Goal: Transaction & Acquisition: Purchase product/service

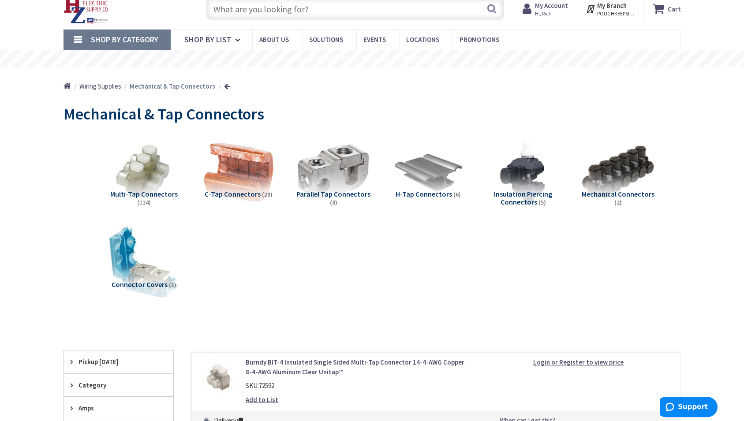
scroll to position [45, 0]
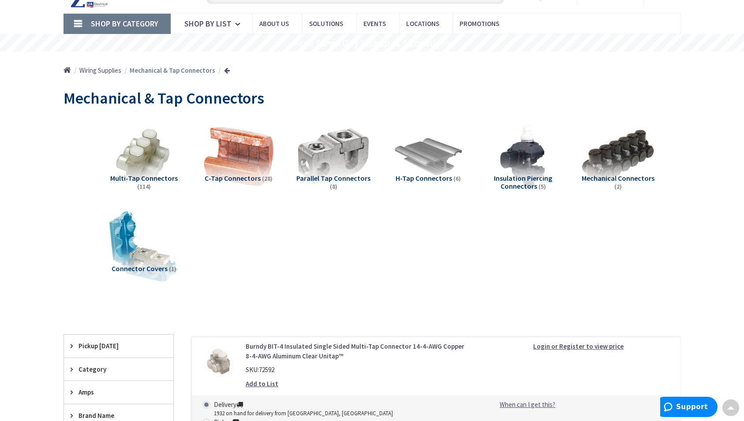
click at [123, 23] on span "Shop By Category" at bounding box center [124, 24] width 67 height 10
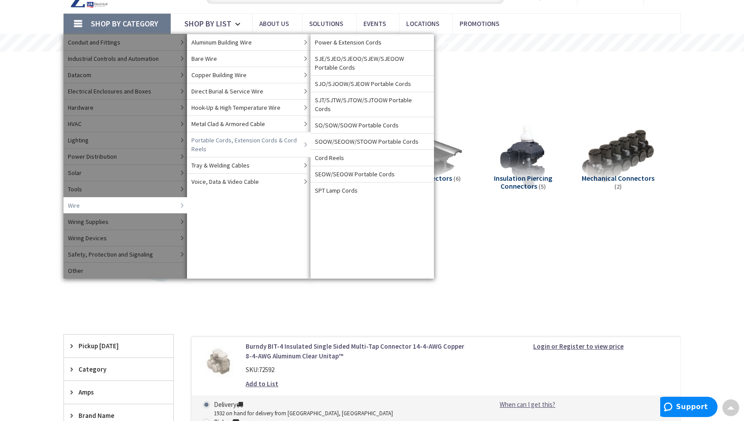
click at [216, 141] on span "Portable Cords, Extension Cords & Cord Reels" at bounding box center [246, 145] width 110 height 18
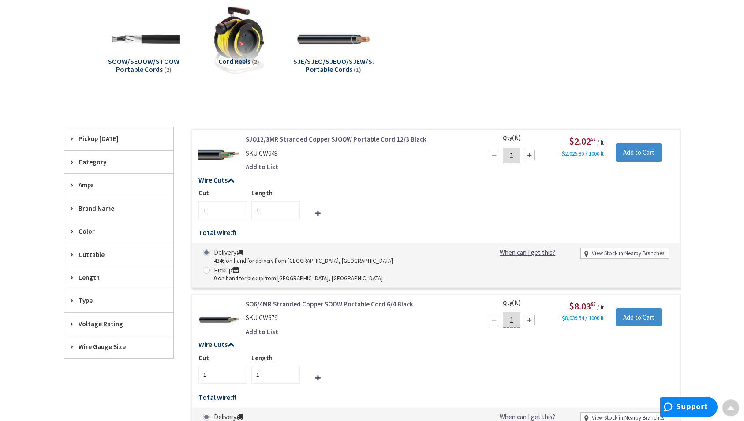
scroll to position [270, 0]
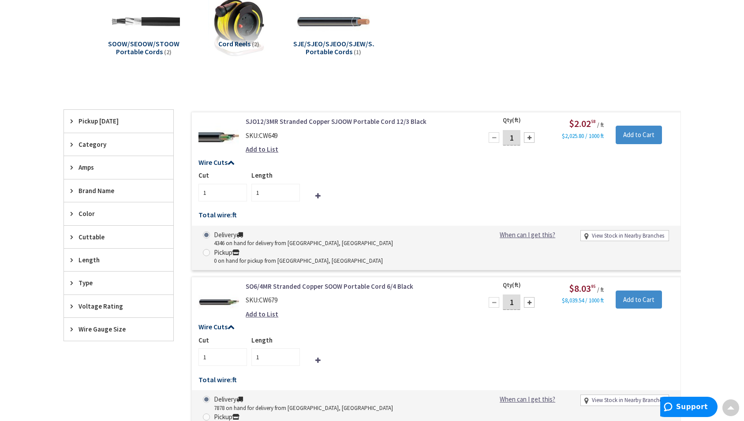
click at [71, 329] on icon at bounding box center [74, 329] width 7 height 7
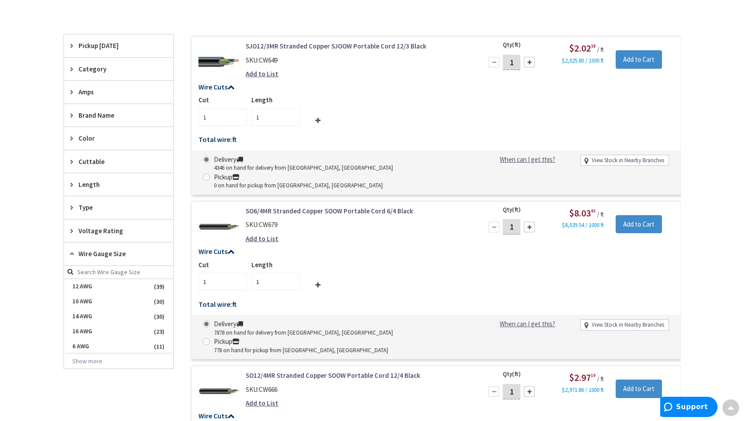
scroll to position [360, 0]
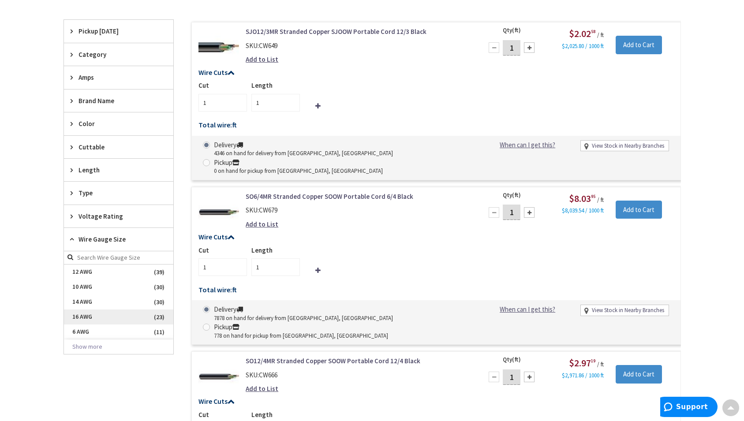
click at [82, 318] on span "16 AWG" at bounding box center [118, 317] width 109 height 15
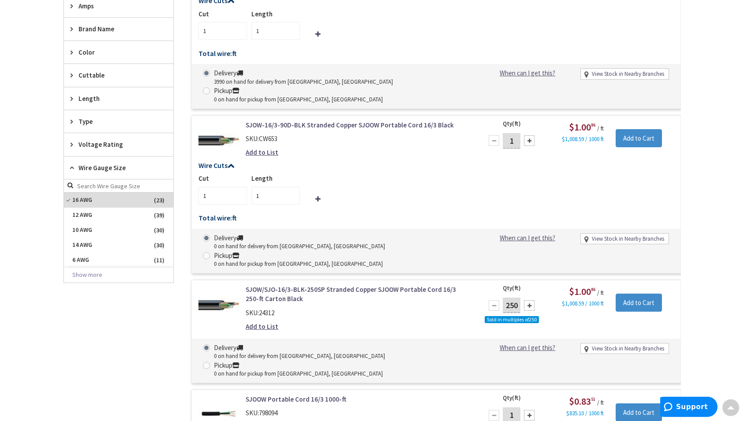
scroll to position [359, 0]
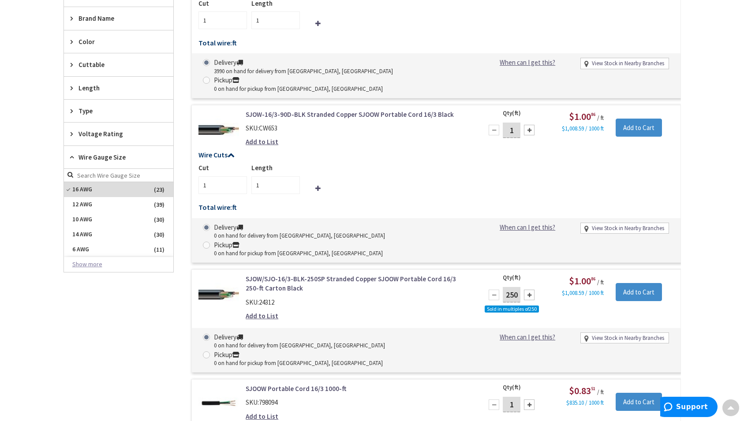
click at [96, 266] on button "Show more" at bounding box center [118, 264] width 109 height 15
click at [69, 190] on span "16 AWG" at bounding box center [118, 189] width 109 height 15
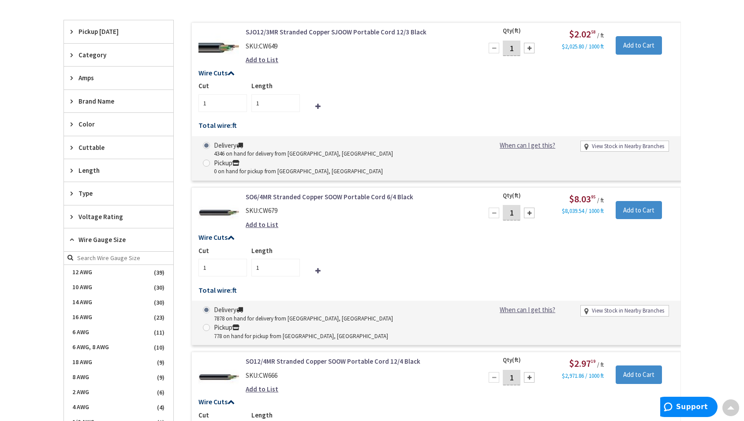
scroll to position [442, 0]
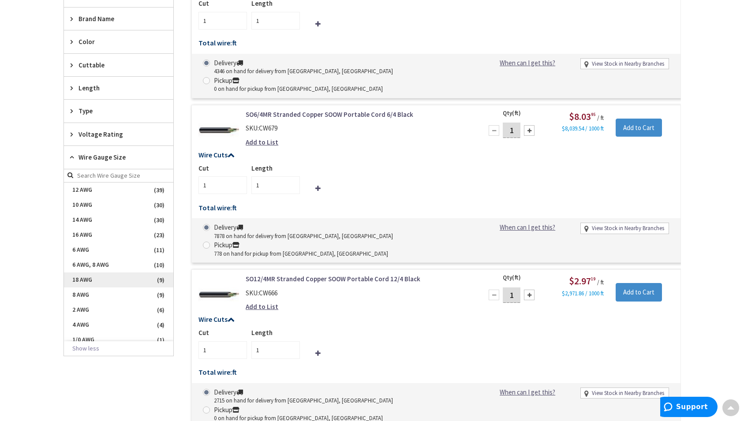
click at [69, 279] on span "18 AWG" at bounding box center [118, 280] width 109 height 15
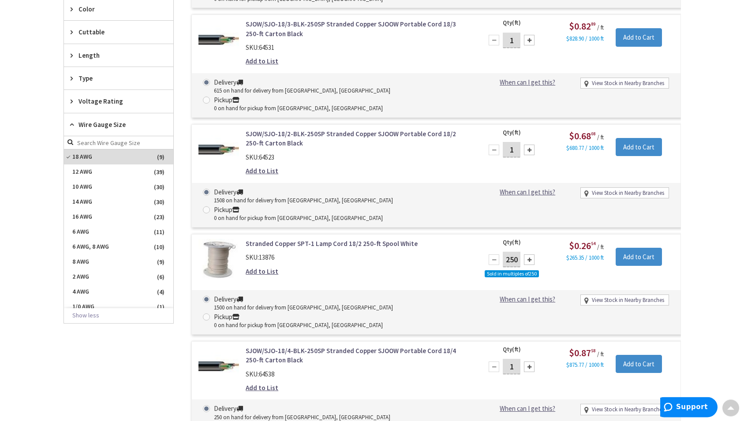
scroll to position [449, 0]
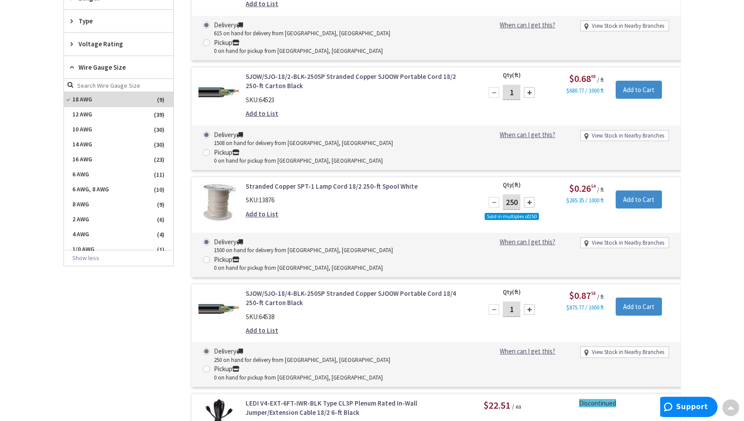
drag, startPoint x: 516, startPoint y: 239, endPoint x: 504, endPoint y: 239, distance: 11.9
click at [504, 302] on input "1" at bounding box center [512, 309] width 18 height 15
type input "100"
click at [637, 298] on input "Add to Cart" at bounding box center [639, 307] width 46 height 19
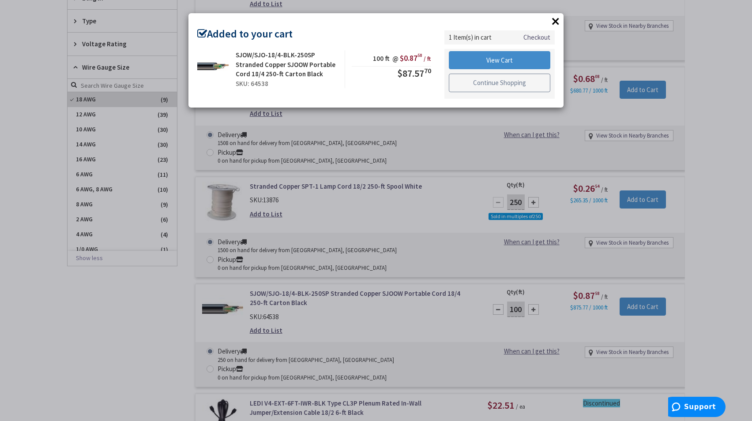
click at [491, 84] on link "Continue Shopping" at bounding box center [499, 83] width 101 height 19
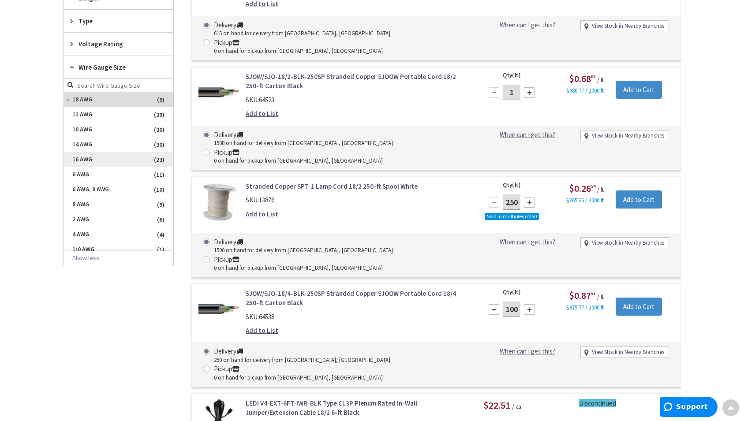
click at [94, 163] on span "16 AWG" at bounding box center [118, 159] width 109 height 15
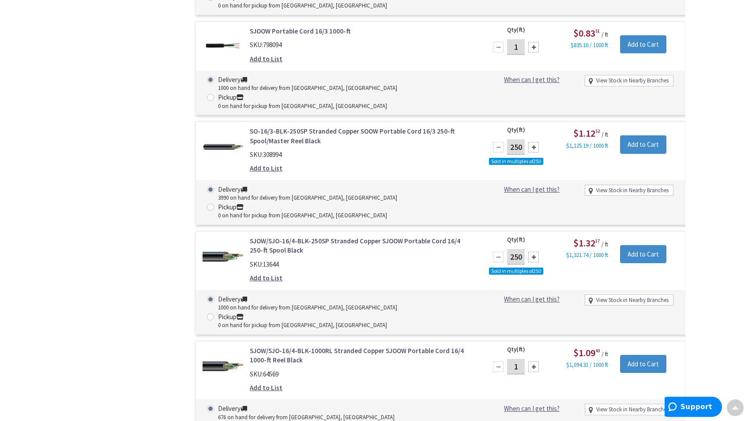
scroll to position [719, 0]
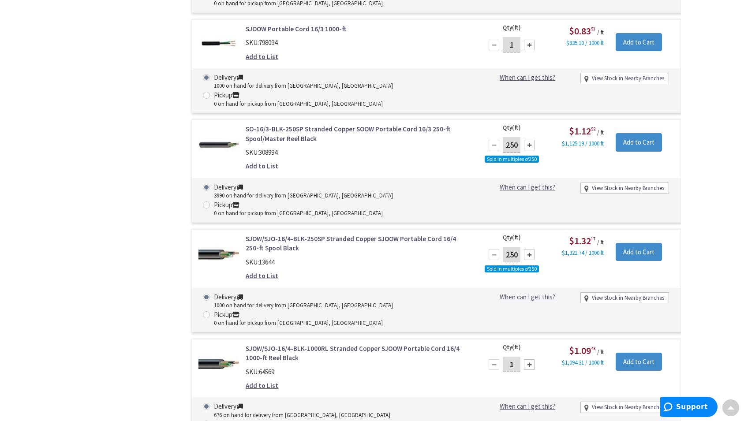
drag, startPoint x: 516, startPoint y: 261, endPoint x: 498, endPoint y: 261, distance: 18.1
click at [503, 357] on input "1" at bounding box center [512, 364] width 18 height 15
type input "100"
click at [633, 353] on input "Add to Cart" at bounding box center [639, 362] width 46 height 19
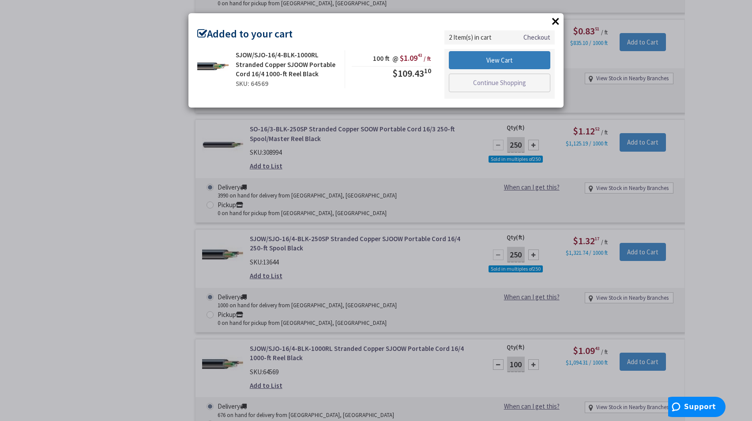
click at [501, 62] on link "View Cart" at bounding box center [499, 60] width 101 height 19
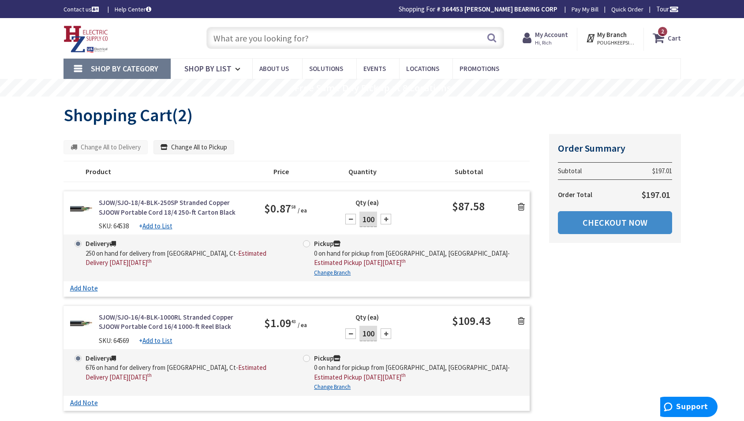
scroll to position [45, 0]
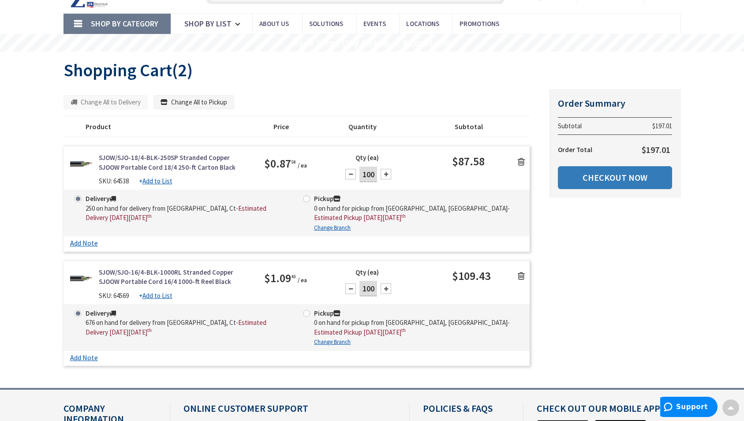
click at [627, 175] on link "Checkout Now" at bounding box center [615, 177] width 114 height 23
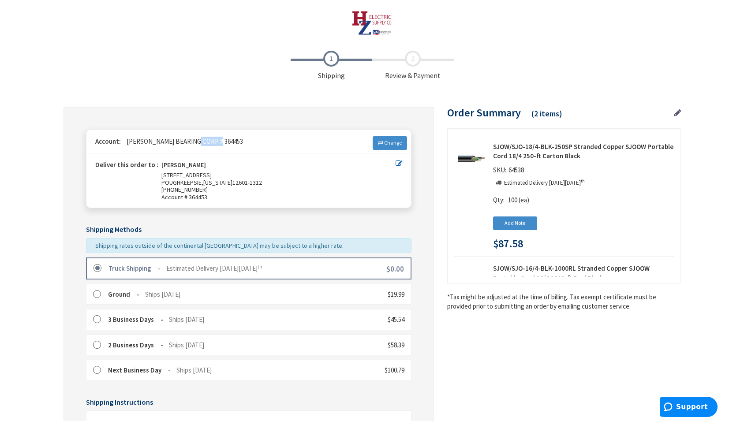
drag, startPoint x: 195, startPoint y: 141, endPoint x: 216, endPoint y: 141, distance: 20.3
click at [216, 141] on span "[PERSON_NAME] BEARING CORP # 364453" at bounding box center [182, 141] width 121 height 8
copy span "364453"
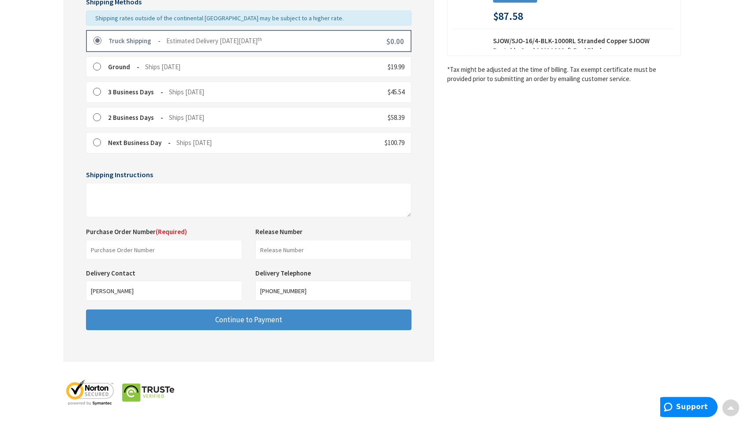
scroll to position [232, 0]
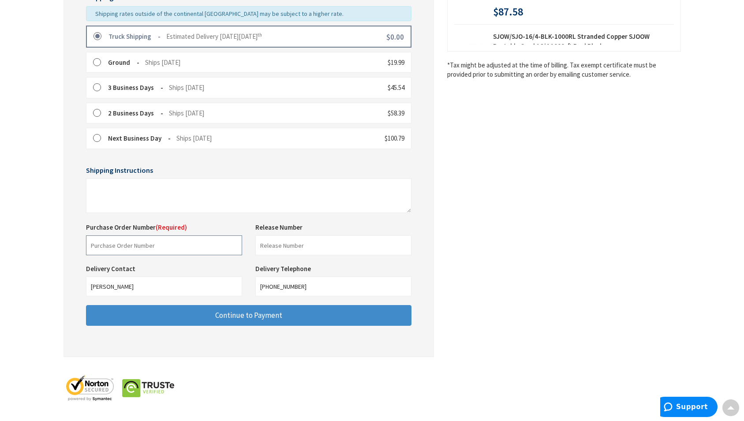
click at [95, 247] on input "text" at bounding box center [164, 246] width 156 height 20
paste input "364453"
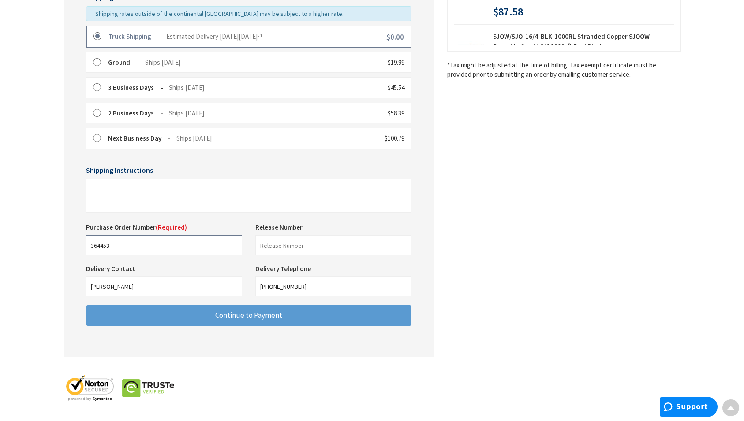
type input "364453"
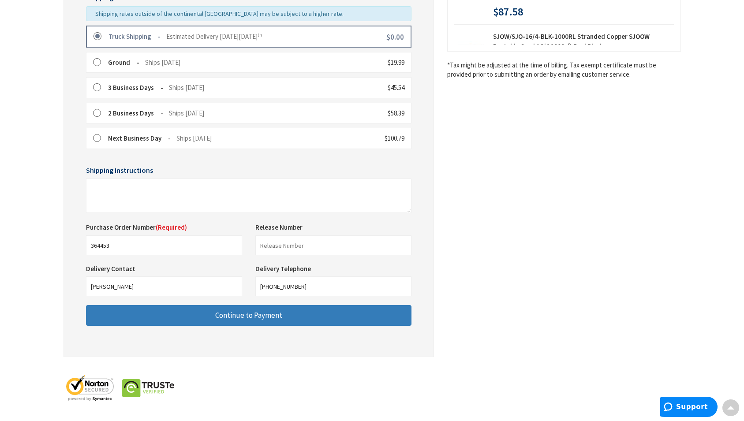
click at [274, 320] on span "Continue to Payment" at bounding box center [248, 316] width 67 height 10
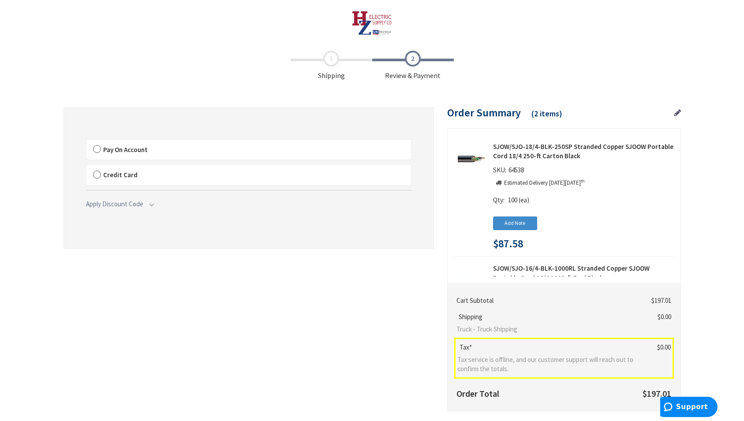
click at [97, 149] on label "Pay On Account" at bounding box center [248, 150] width 325 height 20
click at [86, 142] on input "Pay On Account" at bounding box center [86, 142] width 0 height 0
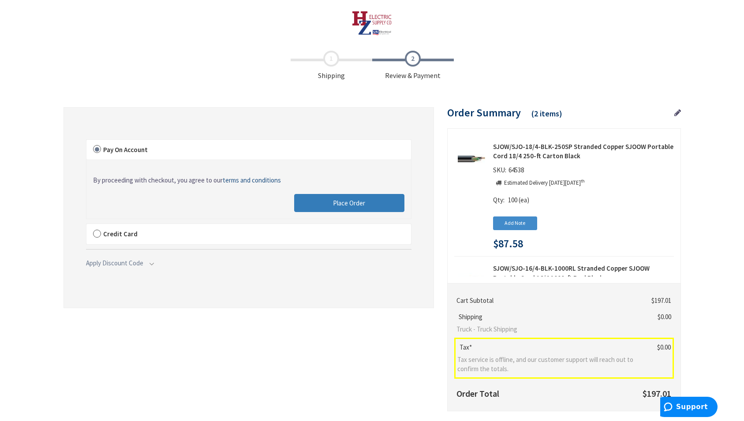
click at [340, 201] on span "Place Order" at bounding box center [349, 203] width 32 height 8
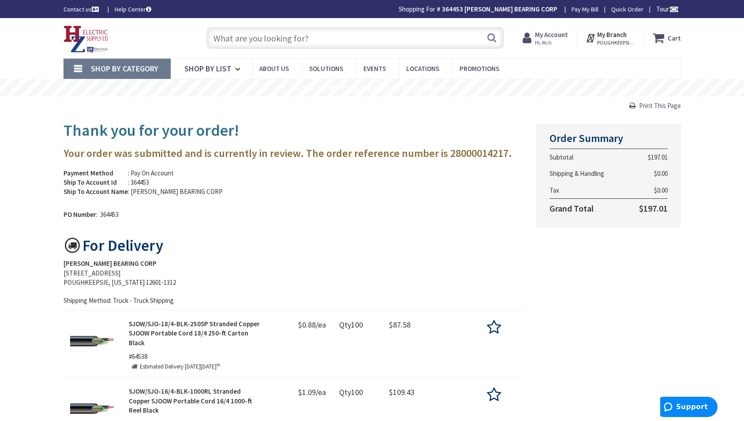
scroll to position [90, 0]
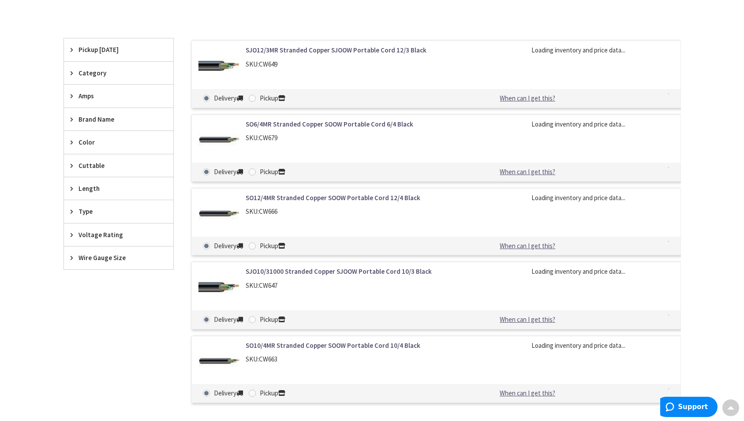
scroll to position [346, 0]
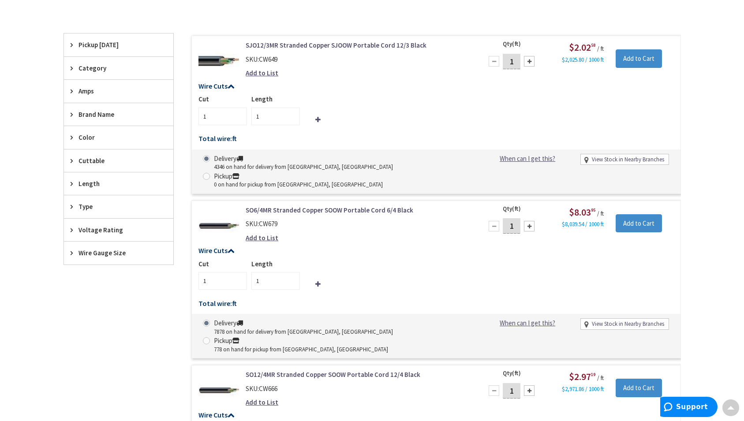
click at [72, 253] on icon at bounding box center [74, 253] width 7 height 7
click at [96, 361] on button "Show more" at bounding box center [118, 360] width 109 height 15
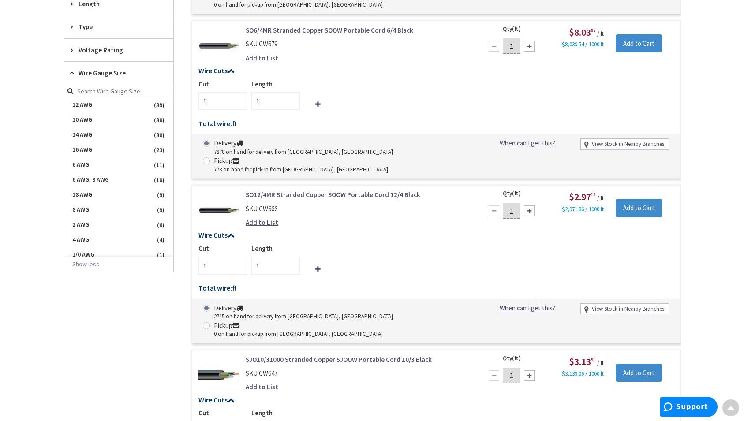
scroll to position [0, 0]
